Goal: Register for event/course

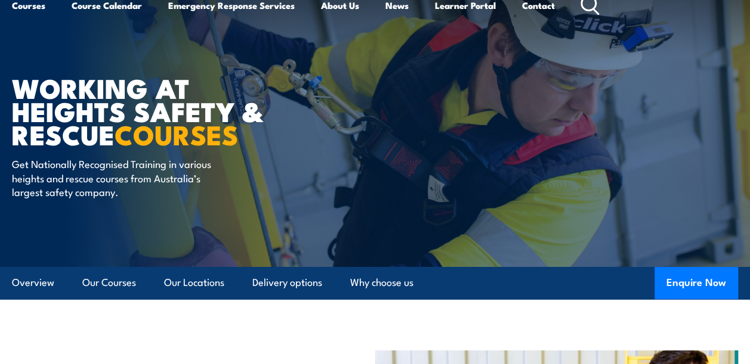
scroll to position [72, 0]
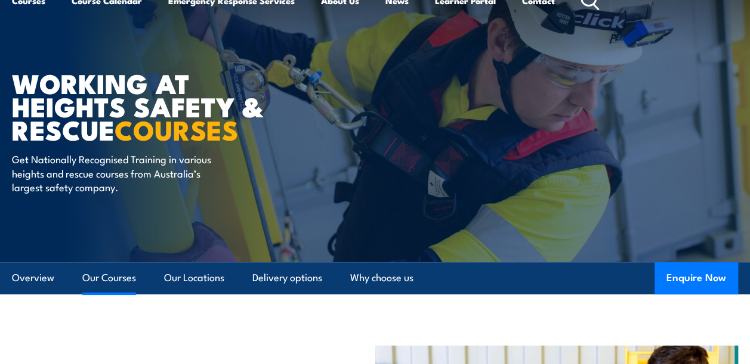
click at [116, 280] on link "Our Courses" at bounding box center [109, 278] width 54 height 32
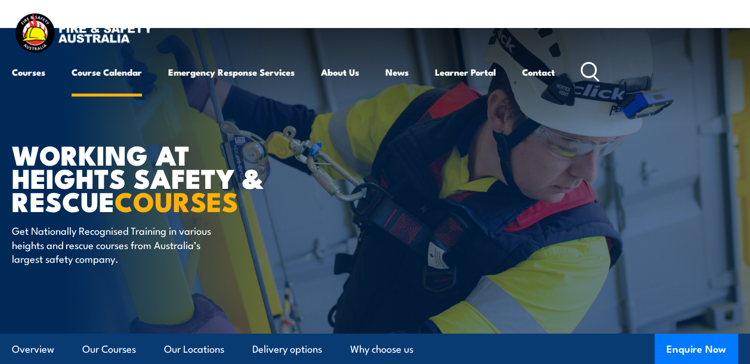
click at [120, 72] on link "Course Calendar" at bounding box center [107, 72] width 70 height 29
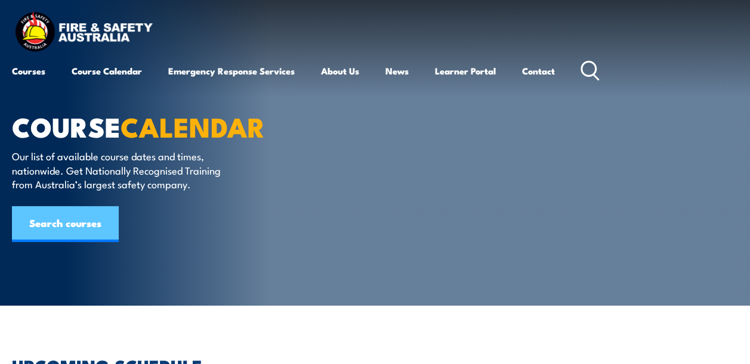
click at [81, 221] on link "Search courses" at bounding box center [65, 224] width 107 height 36
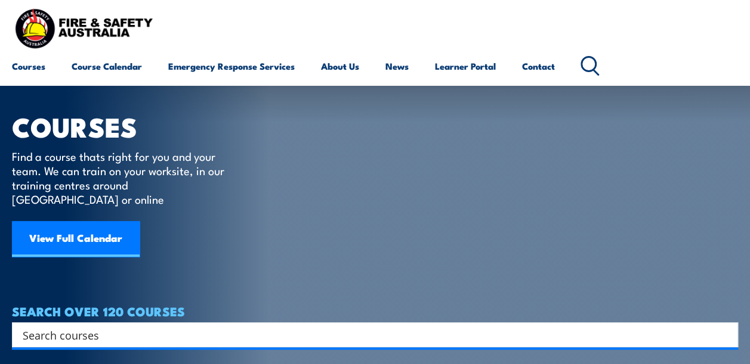
scroll to position [24, 0]
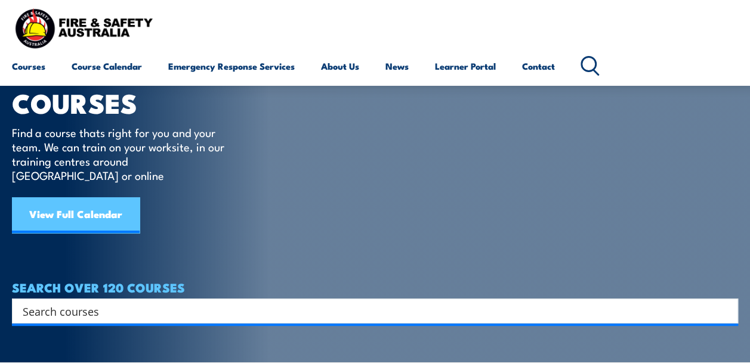
click at [88, 204] on link "View Full Calendar" at bounding box center [76, 215] width 128 height 36
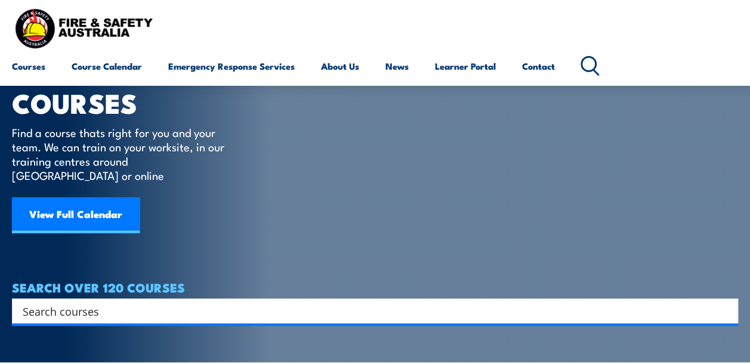
click at [53, 302] on input "Search input" at bounding box center [367, 311] width 689 height 18
type input "1st aid"
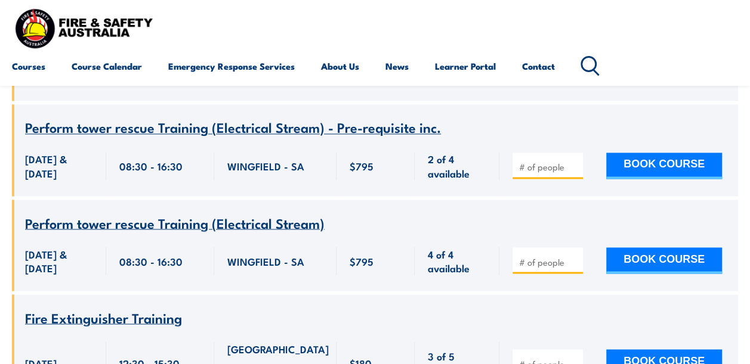
scroll to position [5126, 0]
